Goal: Transaction & Acquisition: Purchase product/service

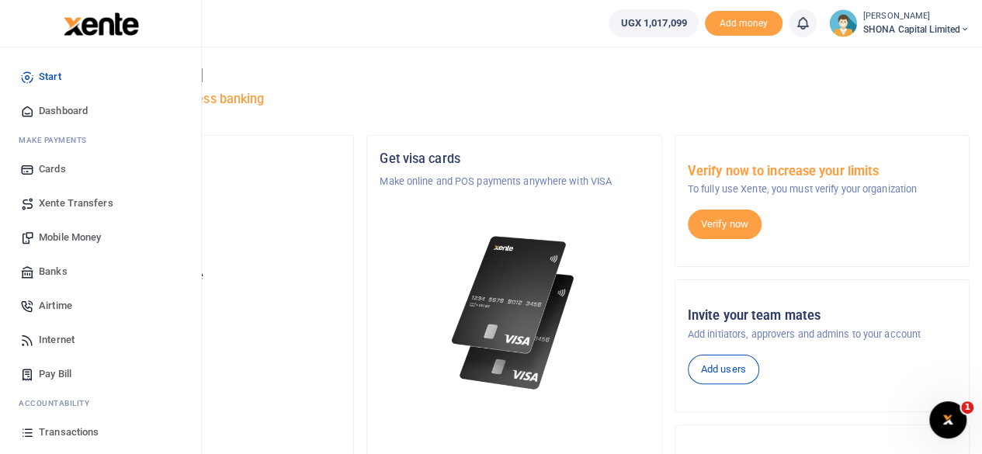
click at [70, 238] on span "Mobile Money" at bounding box center [70, 238] width 62 height 16
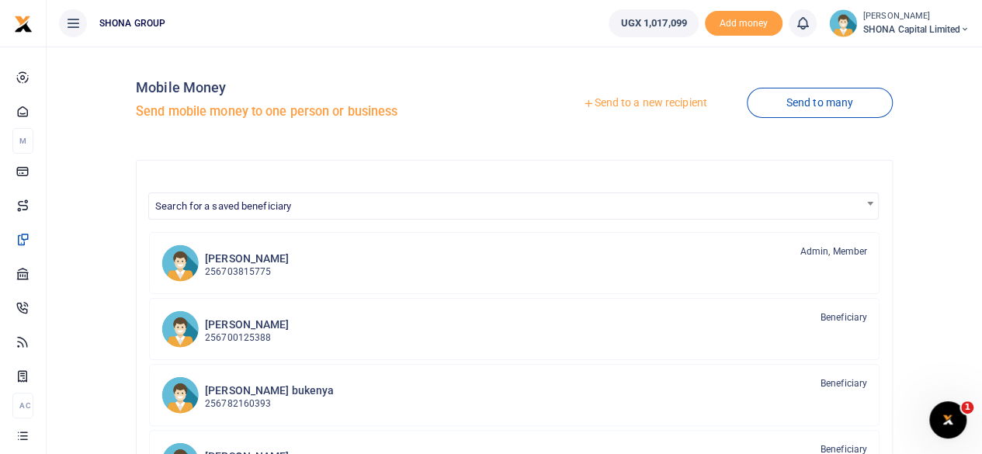
click at [623, 100] on link "Send to a new recipient" at bounding box center [645, 103] width 203 height 28
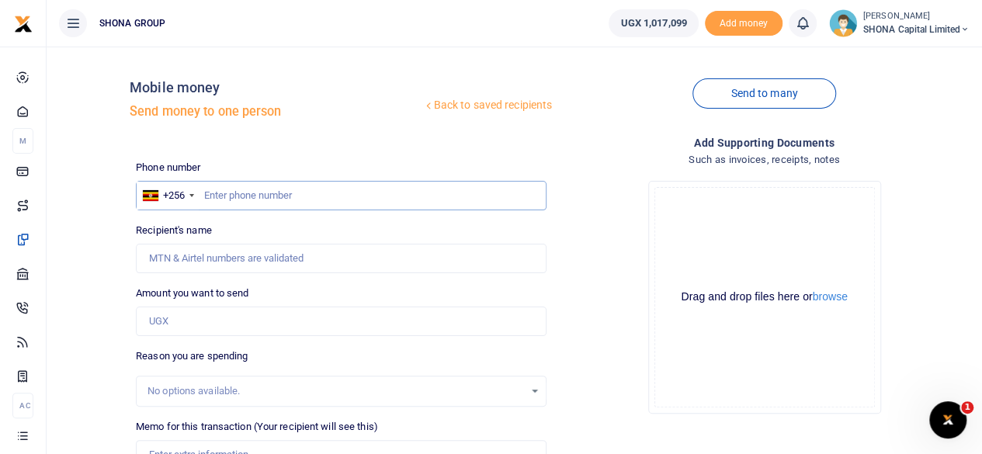
click at [243, 200] on input "text" at bounding box center [341, 196] width 411 height 30
type input "0788660011"
type input "Edwig Nasaka"
type input "0788660011"
click at [202, 318] on input "Amount you want to send" at bounding box center [341, 322] width 411 height 30
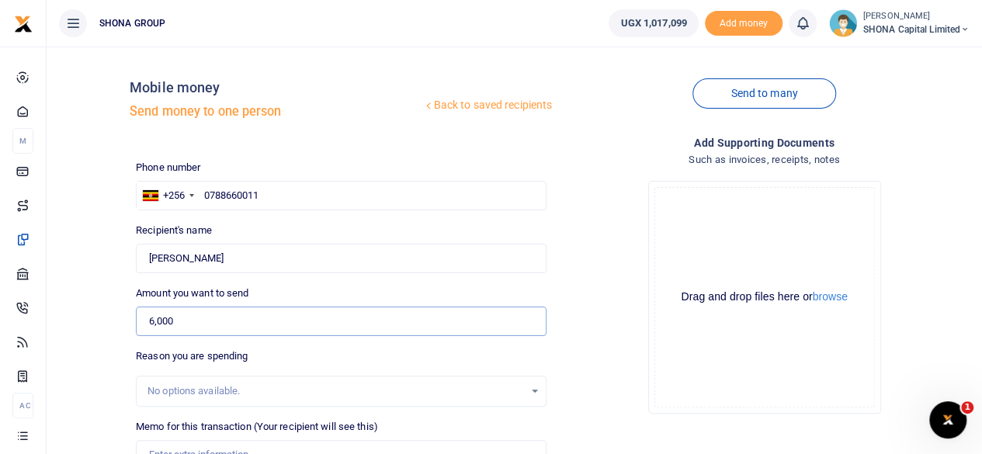
scroll to position [78, 0]
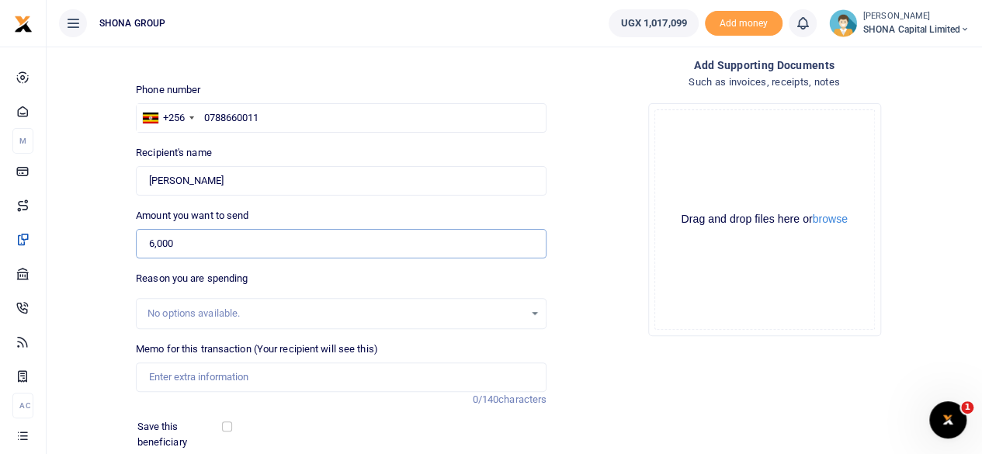
type input "6,000"
click at [191, 377] on input "Memo for this transaction (Your recipient will see this)" at bounding box center [341, 378] width 411 height 30
type input "Being Transport to and from Skys Hotel for BNI physical Meeting"
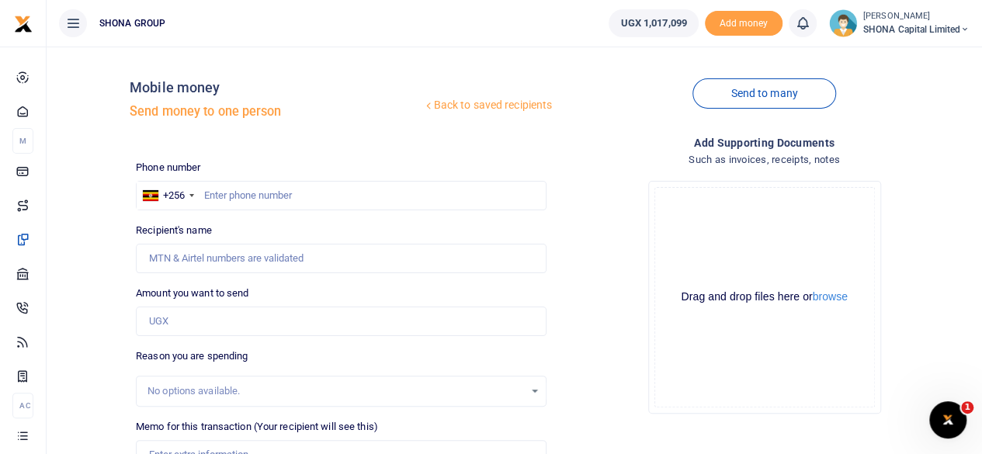
click at [250, 197] on div at bounding box center [491, 227] width 982 height 454
click at [250, 197] on input "text" at bounding box center [341, 196] width 411 height 30
type input "0788660011"
type input "[PERSON_NAME]"
type input "0788660011"
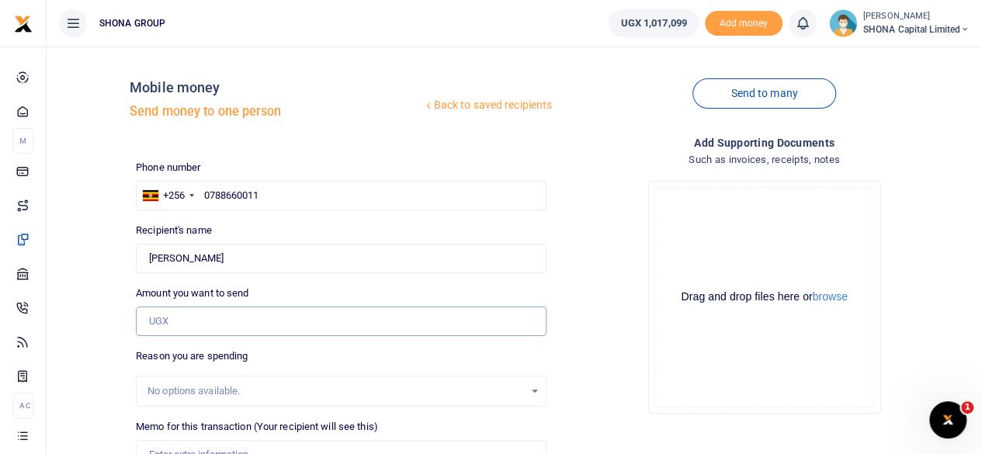
click at [161, 323] on input "Amount you want to send" at bounding box center [341, 322] width 411 height 30
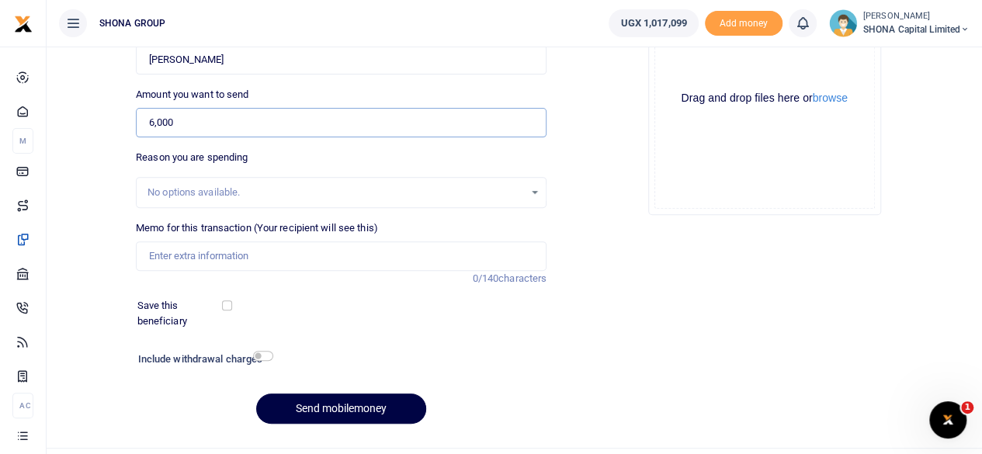
scroll to position [231, 0]
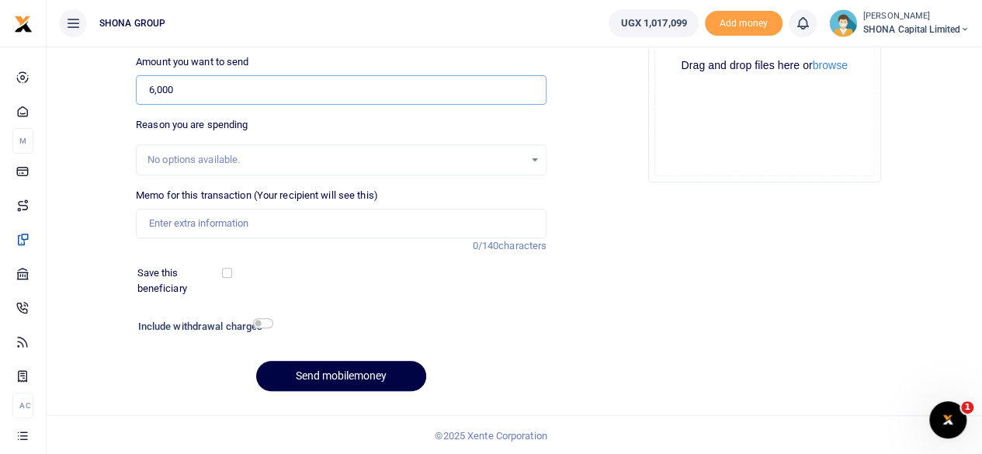
type input "6,000"
click at [170, 223] on input "Memo for this transaction (Your recipient will see this)" at bounding box center [341, 224] width 411 height 30
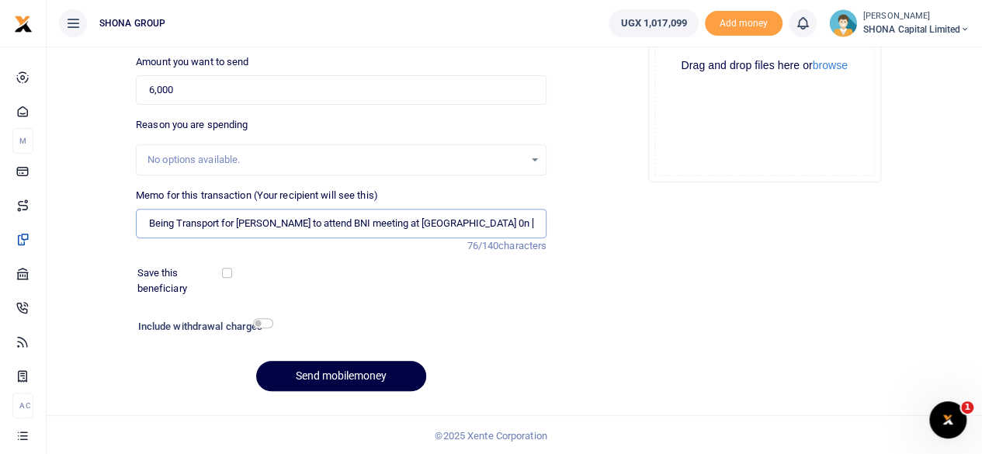
click at [238, 221] on input "Being Transport for Edwig to attend BNI meeting at Skys Hotel 0n 27 Aug 2025" at bounding box center [341, 224] width 411 height 30
click at [280, 218] on input "Being Transport for Edwig to attend BNI meeting at Skys Hotel 0n 27 Aug 2025" at bounding box center [341, 224] width 411 height 30
type input "Being Transport for Edwig to and from to attend BNI meeting at Skys Hotel 0n 27…"
click at [335, 375] on button "Send mobilemoney" at bounding box center [341, 376] width 170 height 30
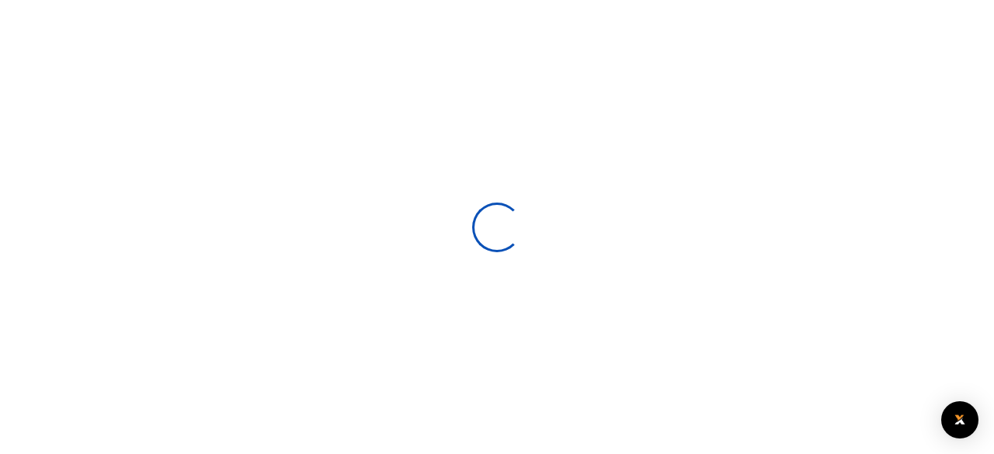
select select
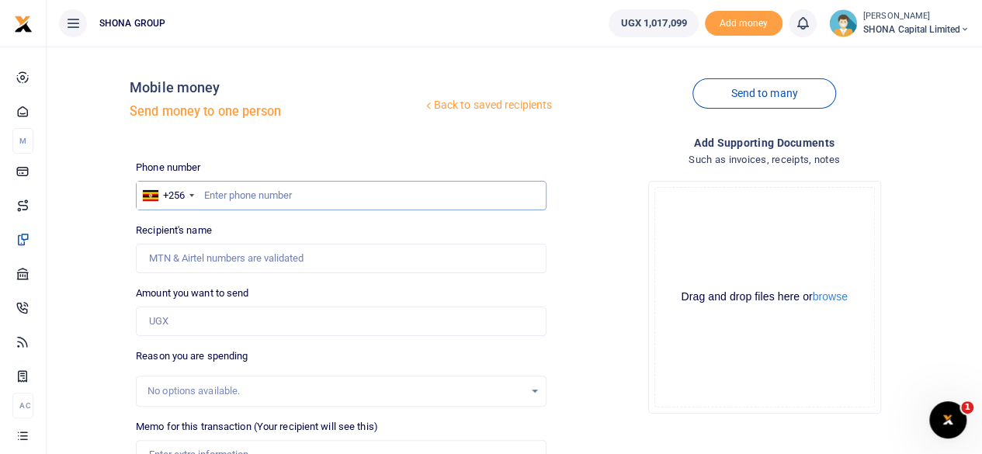
click at [237, 200] on input "text" at bounding box center [341, 196] width 411 height 30
type input "0788660011"
type input "Edwig Nasaka"
type input "0788660011"
click at [188, 320] on input "Amount you want to send" at bounding box center [341, 322] width 411 height 30
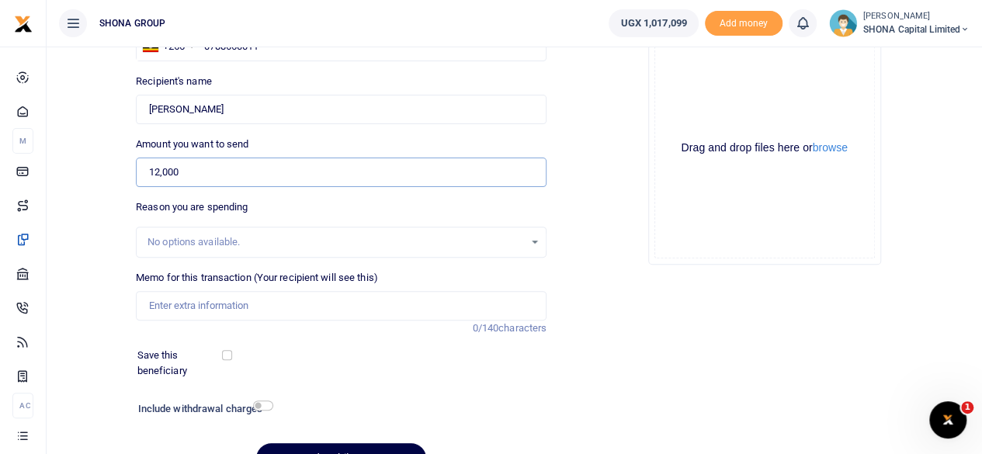
scroll to position [155, 0]
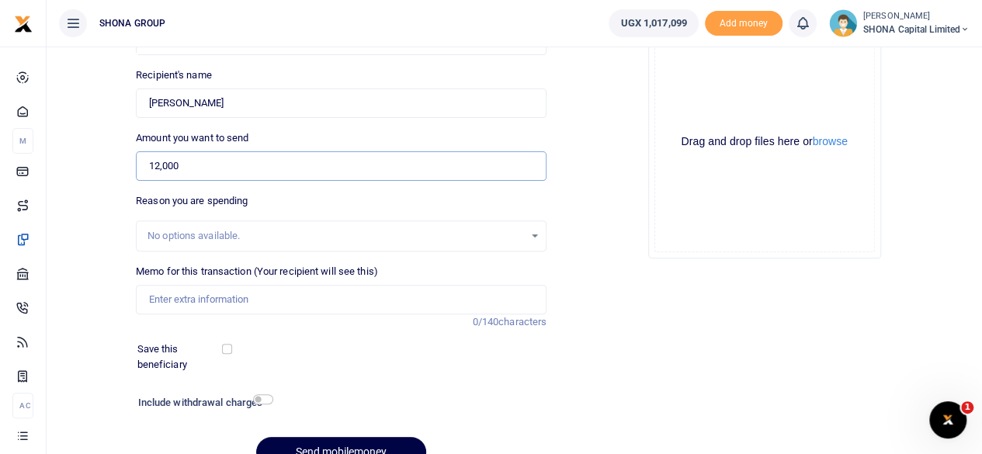
type input "12,000"
click at [172, 300] on input "Memo for this transaction (Your recipient will see this)" at bounding box center [341, 300] width 411 height 30
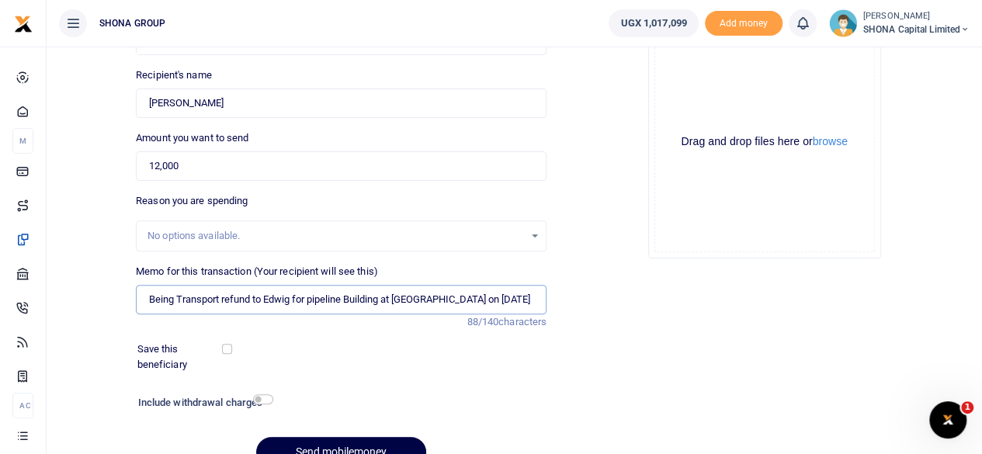
scroll to position [0, 19]
type input "Being Transport refund to Edwig for pipeline Building at Leilah Garments on 27t…"
click at [477, 362] on div "Save this beneficiary" at bounding box center [331, 357] width 401 height 30
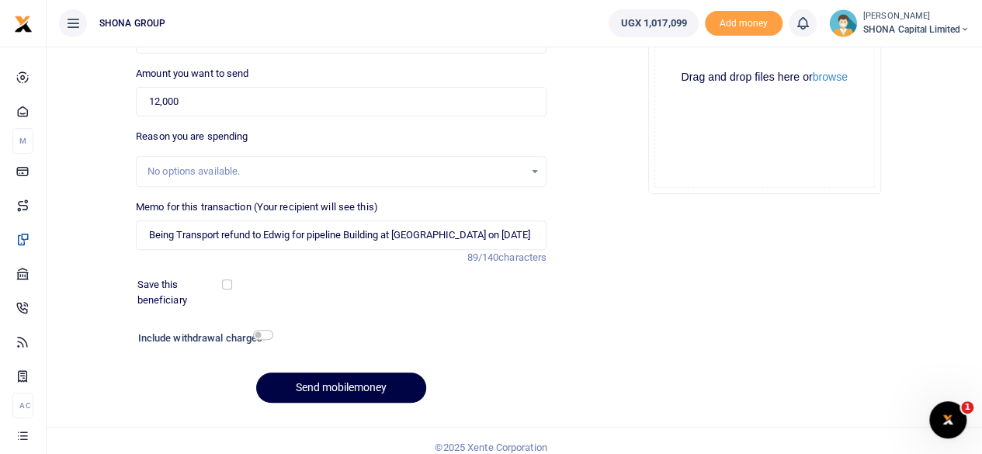
scroll to position [231, 0]
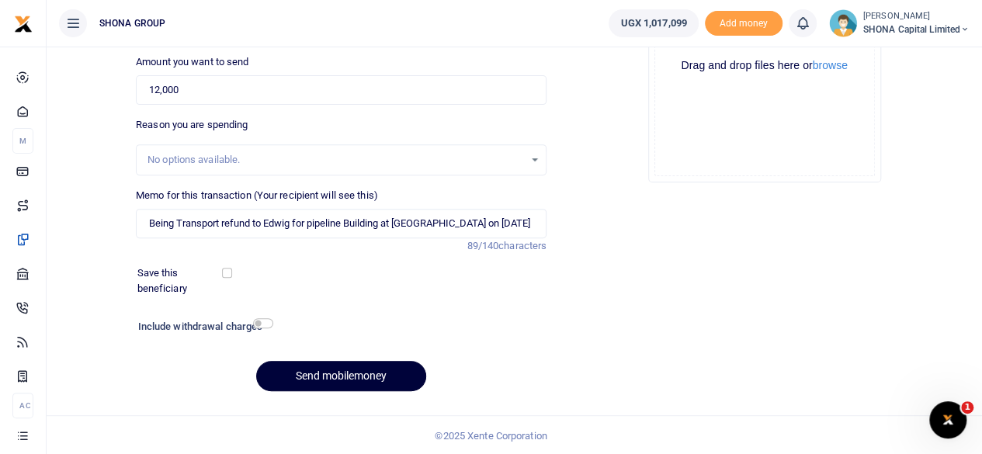
click at [346, 370] on button "Send mobilemoney" at bounding box center [341, 376] width 170 height 30
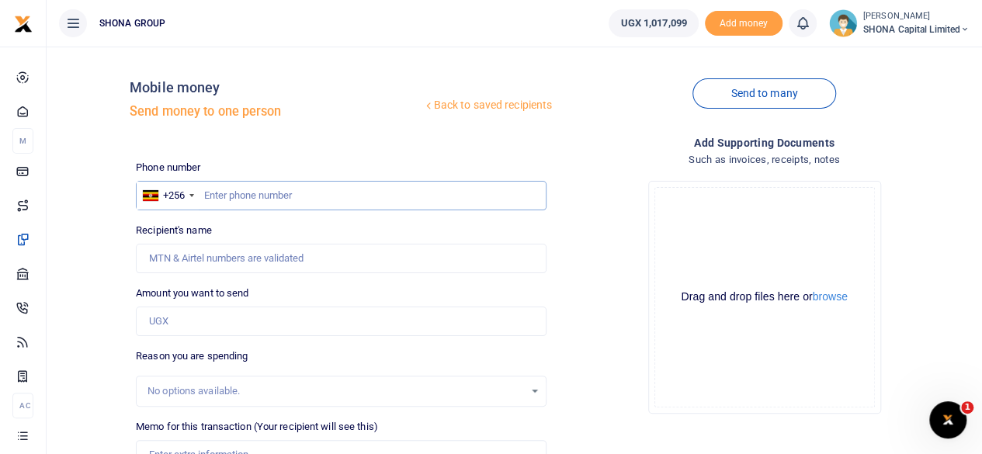
click at [221, 200] on input "text" at bounding box center [341, 196] width 411 height 30
type input "0768125021"
type input "[PERSON_NAME][DEMOGRAPHIC_DATA]"
type input "0768125021"
click at [217, 328] on input "Amount you want to send" at bounding box center [341, 322] width 411 height 30
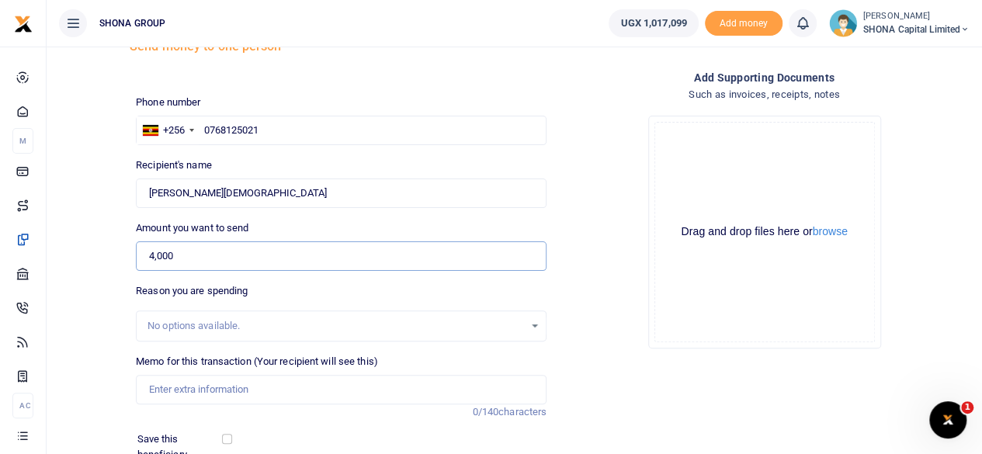
scroll to position [155, 0]
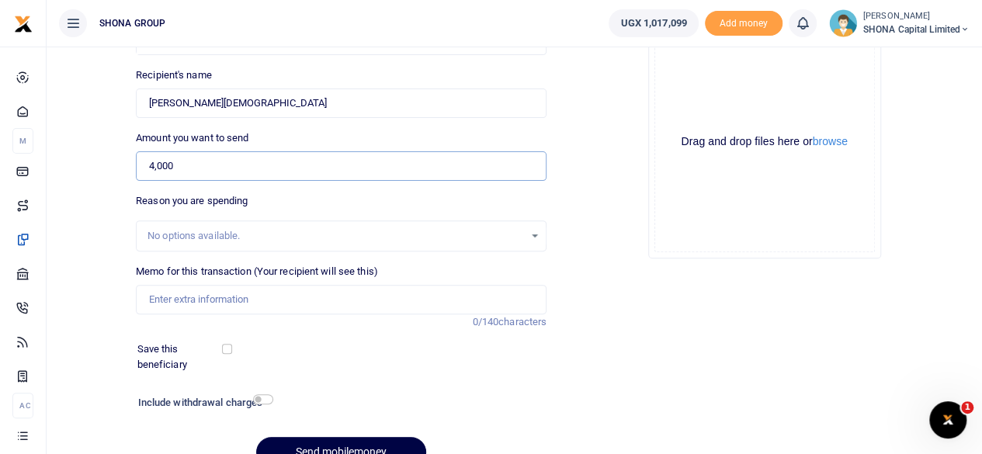
type input "4,000"
click at [195, 300] on input "Memo for this transaction (Your recipient will see this)" at bounding box center [341, 300] width 411 height 30
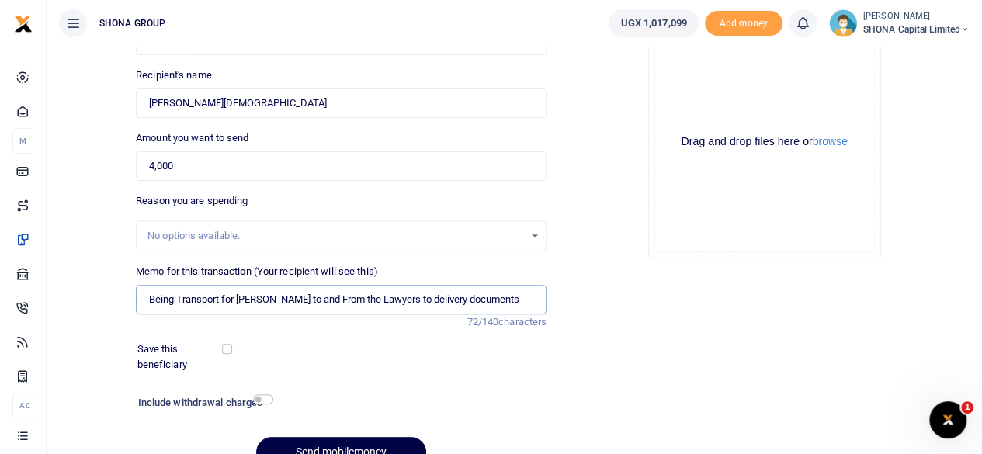
drag, startPoint x: 489, startPoint y: 298, endPoint x: 158, endPoint y: 306, distance: 330.9
click at [139, 304] on input "Being Transport for [PERSON_NAME] to and From the Lawyers to delivery documents" at bounding box center [341, 300] width 411 height 30
click at [491, 302] on input "Being Transport for [PERSON_NAME] to and From the Lawyers to delivery documents" at bounding box center [341, 300] width 411 height 30
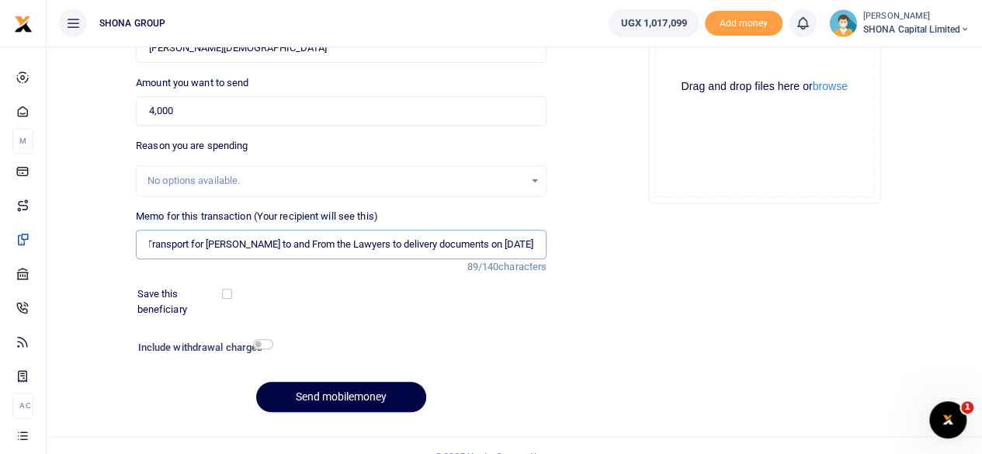
scroll to position [231, 0]
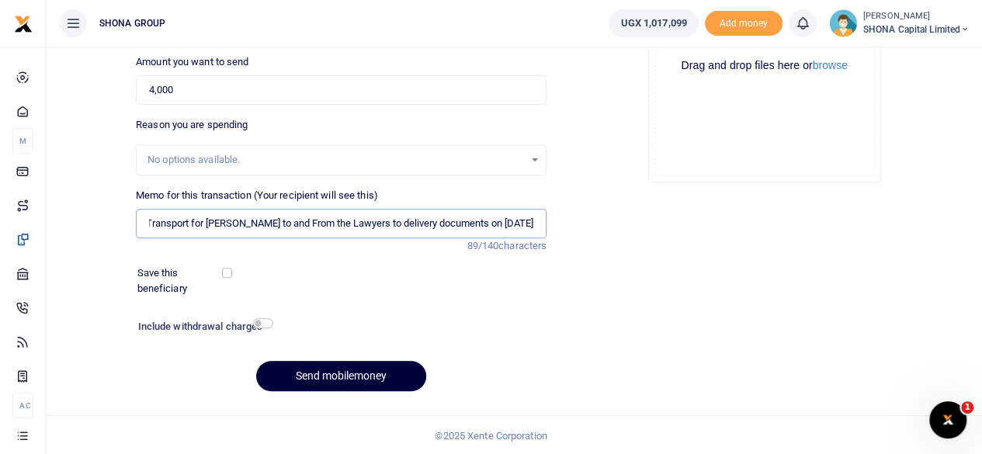
type input "Being Transport for Robert to and From the Lawyers to delivery documents on 27t…"
click at [330, 377] on button "Send mobilemoney" at bounding box center [341, 376] width 170 height 30
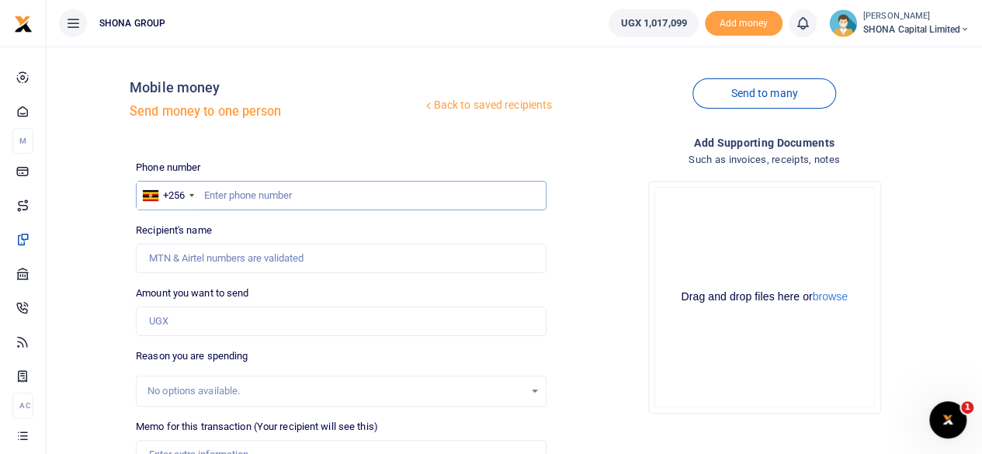
click at [235, 196] on input "text" at bounding box center [341, 196] width 411 height 30
type input "0768125021"
type input "[PERSON_NAME][DEMOGRAPHIC_DATA]"
click at [183, 332] on input "Amount you want to send" at bounding box center [341, 322] width 411 height 30
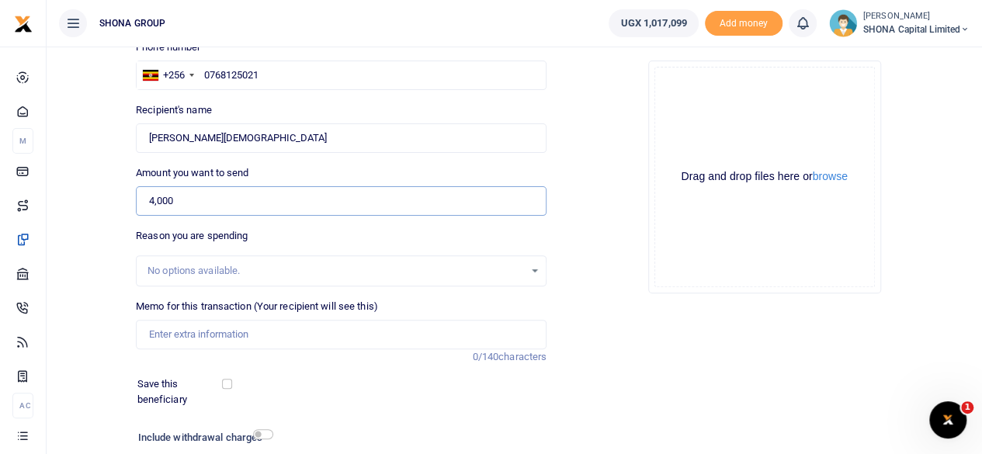
scroll to position [155, 0]
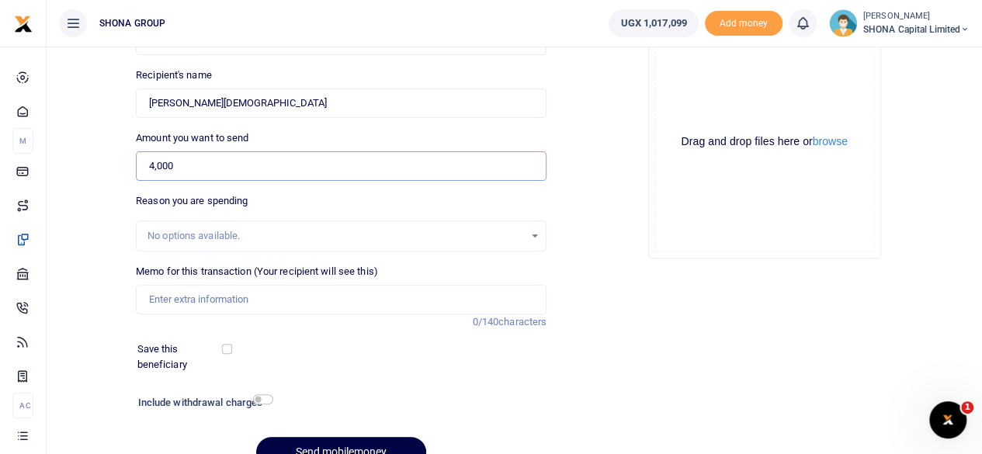
type input "4,000"
click at [168, 302] on input "Memo for this transaction (Your recipient will see this)" at bounding box center [341, 300] width 411 height 30
paste input "Being Transport for Robert to and From the Lawyers to delivery documents"
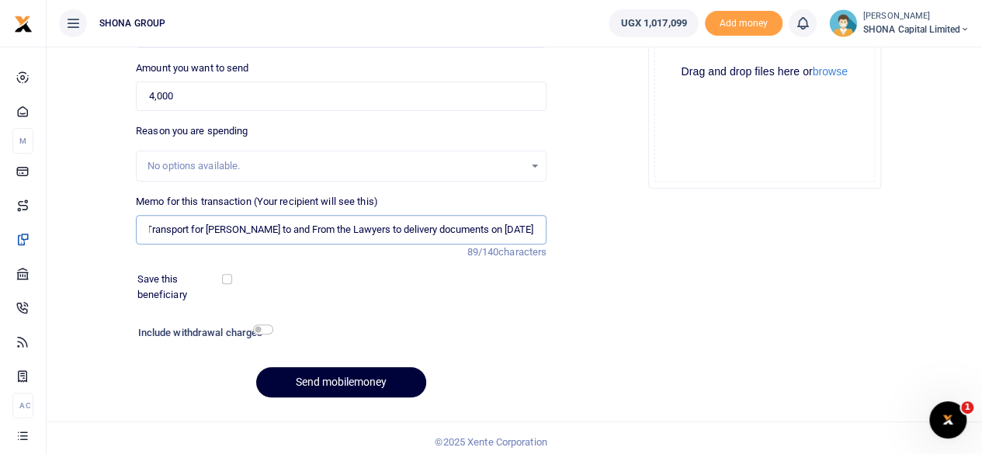
scroll to position [231, 0]
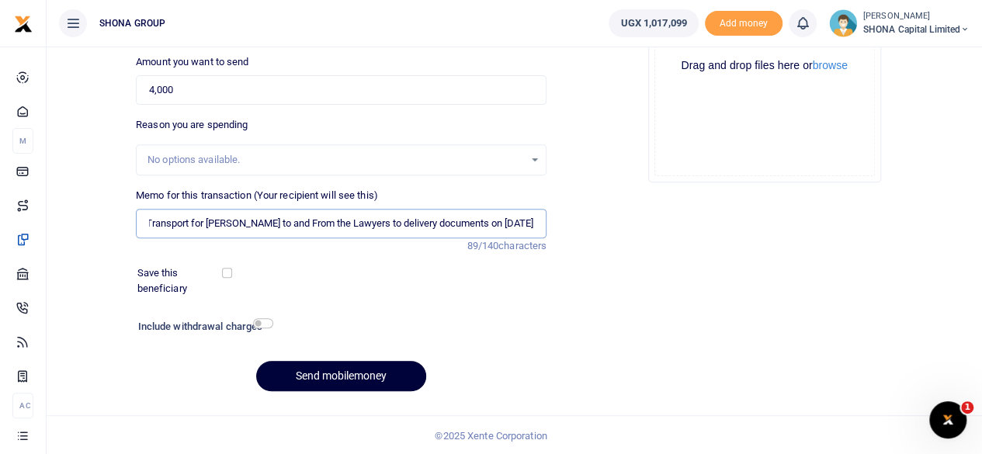
type input "Being Transport for Robert to and From the Lawyers to delivery documents on 28t…"
click at [319, 375] on button "Send mobilemoney" at bounding box center [341, 376] width 170 height 30
